Goal: Task Accomplishment & Management: Complete application form

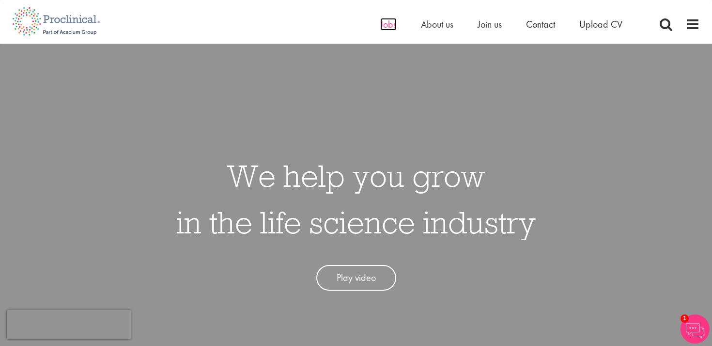
click at [390, 24] on span "Jobs" at bounding box center [388, 24] width 16 height 13
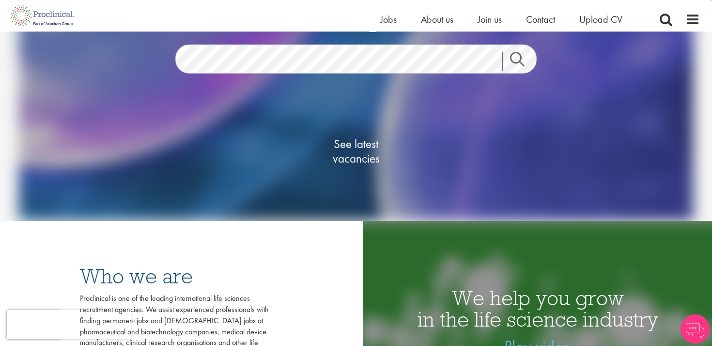
scroll to position [54, 0]
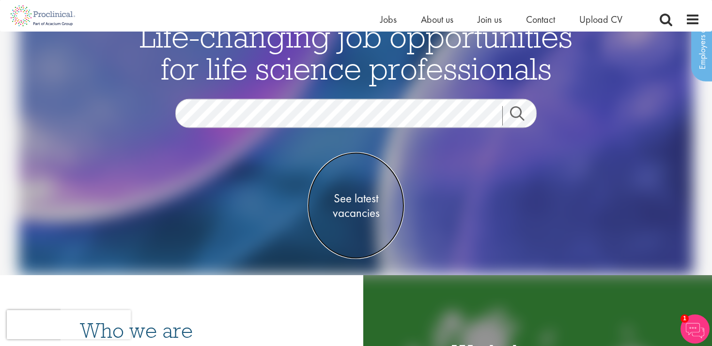
click at [355, 201] on span "See latest vacancies" at bounding box center [356, 205] width 97 height 29
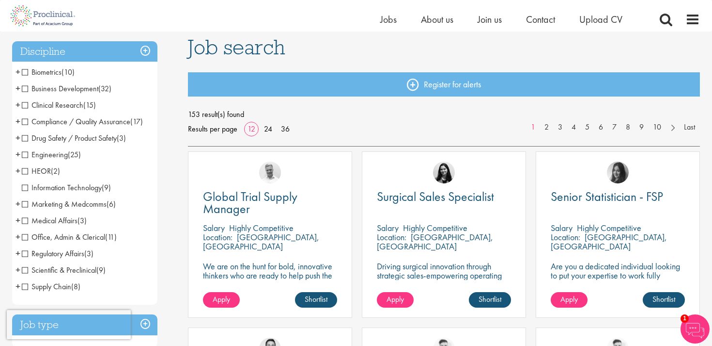
scroll to position [70, 0]
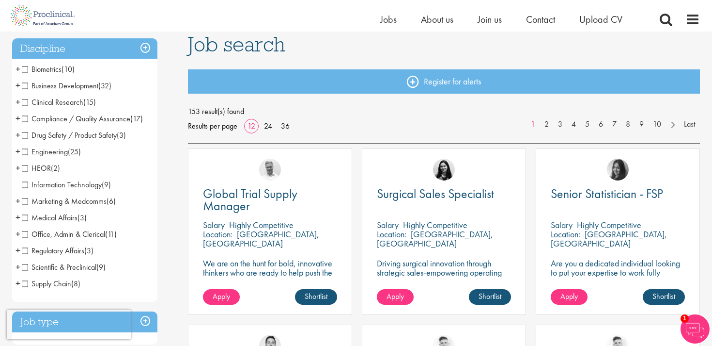
click at [69, 102] on span "Clinical Research" at bounding box center [53, 102] width 62 height 10
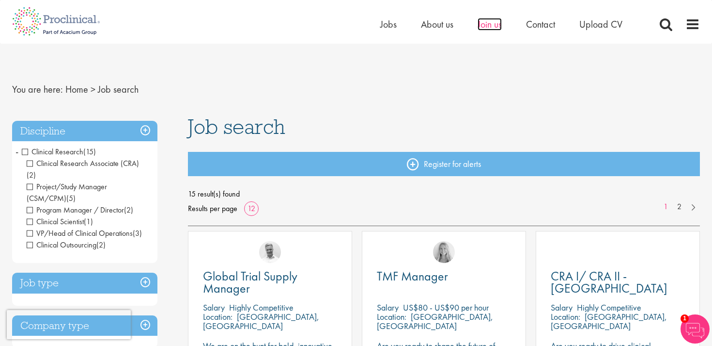
click at [488, 27] on span "Join us" at bounding box center [490, 24] width 24 height 13
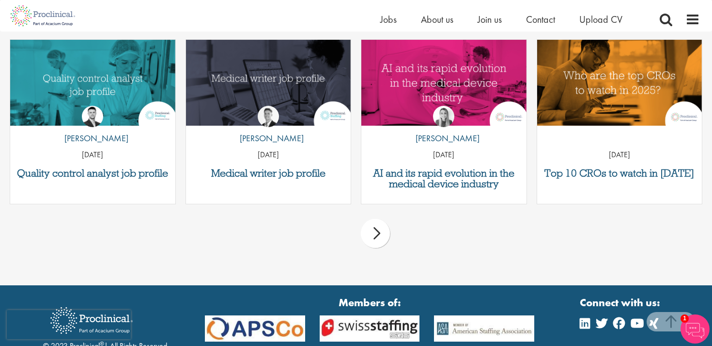
scroll to position [1265, 0]
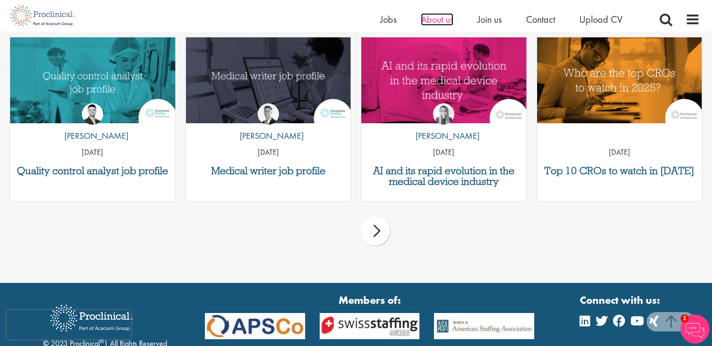
click at [437, 21] on span "About us" at bounding box center [437, 19] width 32 height 13
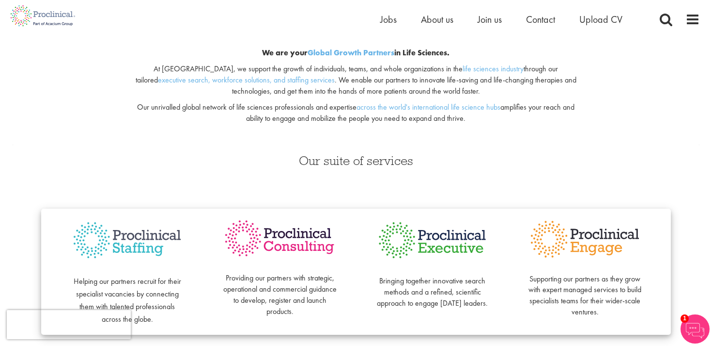
scroll to position [110, 0]
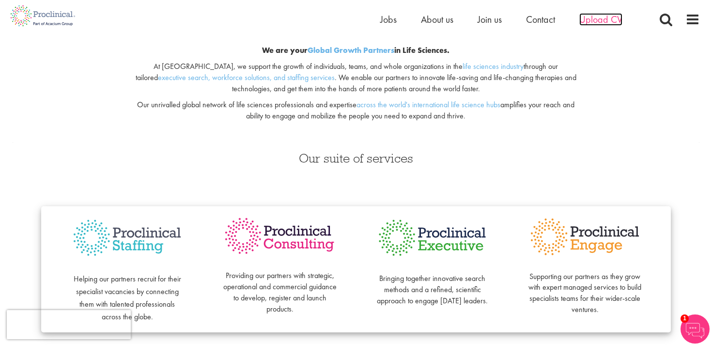
click at [595, 21] on span "Upload CV" at bounding box center [601, 19] width 43 height 13
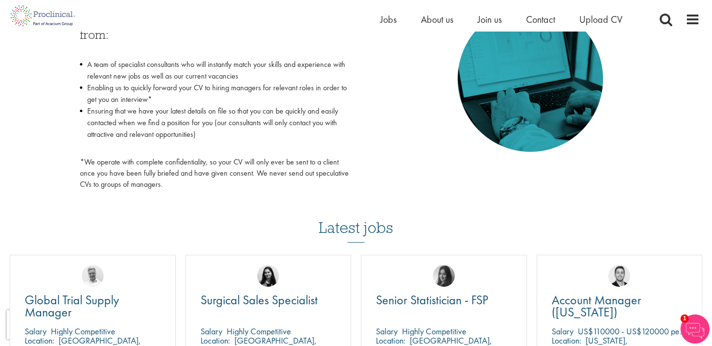
scroll to position [526, 0]
